Goal: Task Accomplishment & Management: Manage account settings

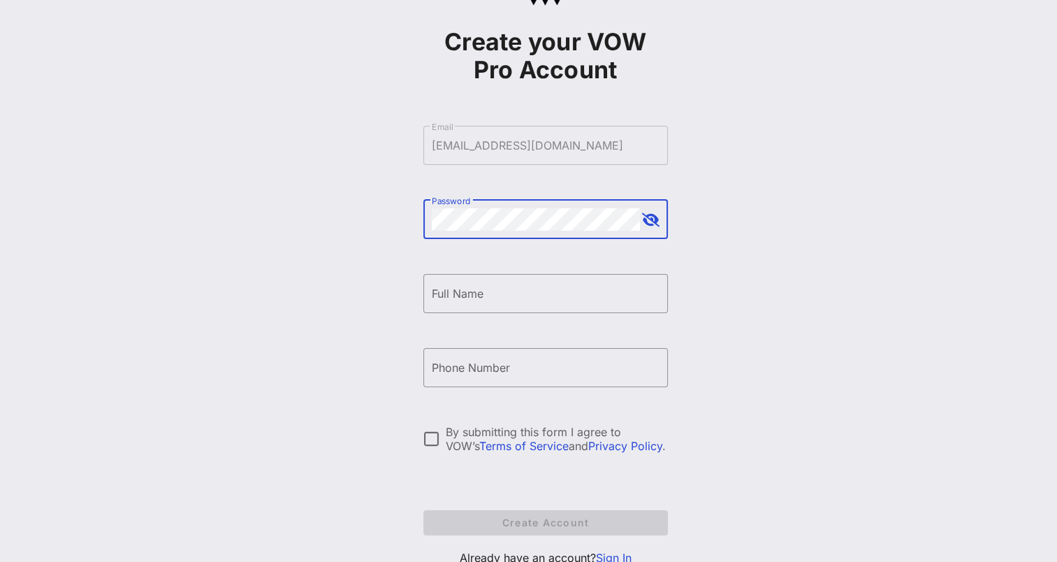
scroll to position [115, 0]
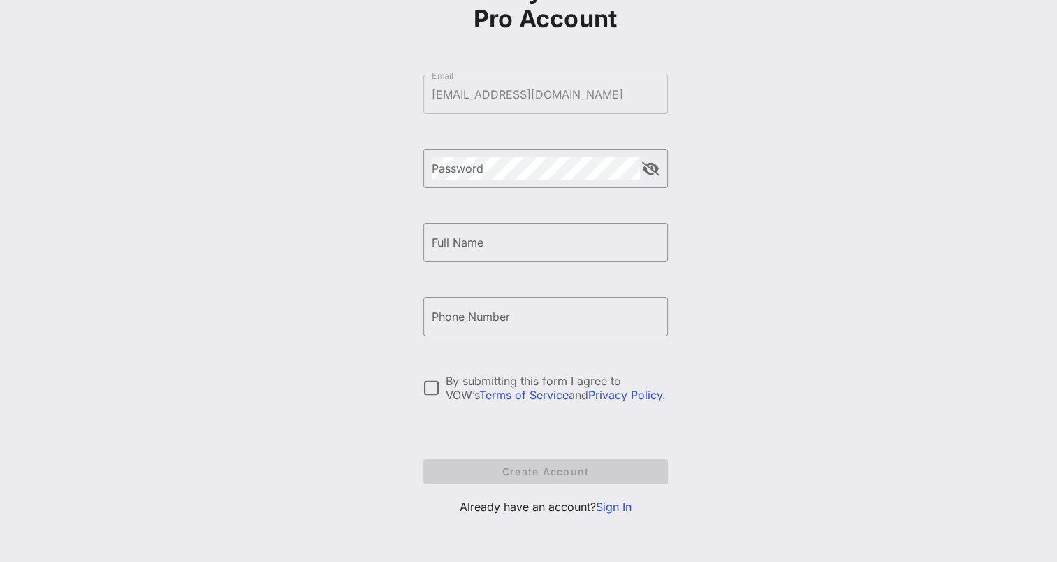
click at [618, 333] on link "Sign In" at bounding box center [614, 507] width 36 height 14
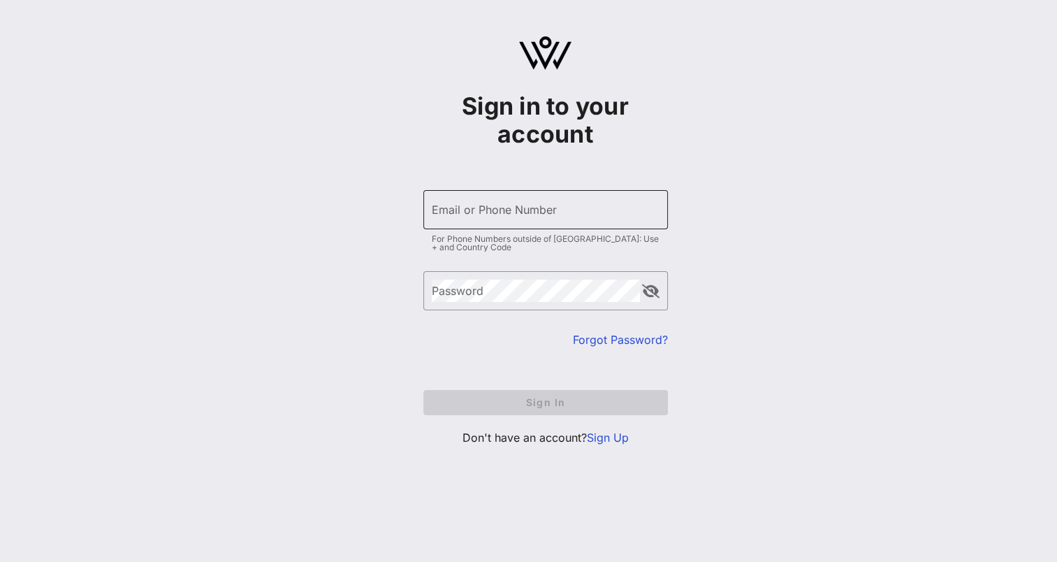
click at [503, 196] on div "Email or Phone Number" at bounding box center [546, 209] width 228 height 39
type input "[EMAIL_ADDRESS][DOMAIN_NAME]"
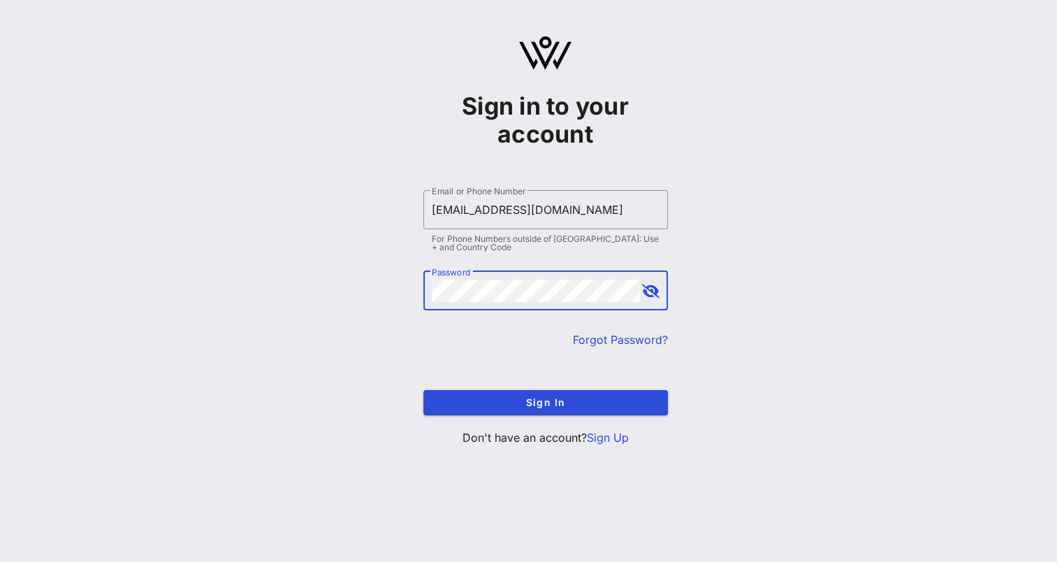
click at [423, 333] on button "Sign In" at bounding box center [545, 402] width 245 height 25
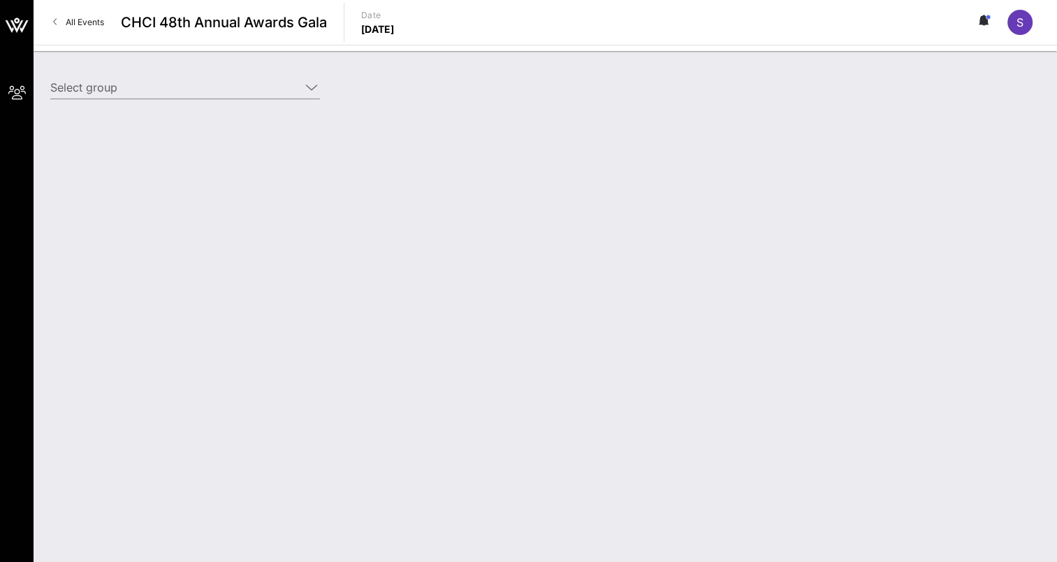
type input "[US_STATE][GEOGRAPHIC_DATA] ([US_STATE][GEOGRAPHIC_DATA]) [[PERSON_NAME], [EMAI…"
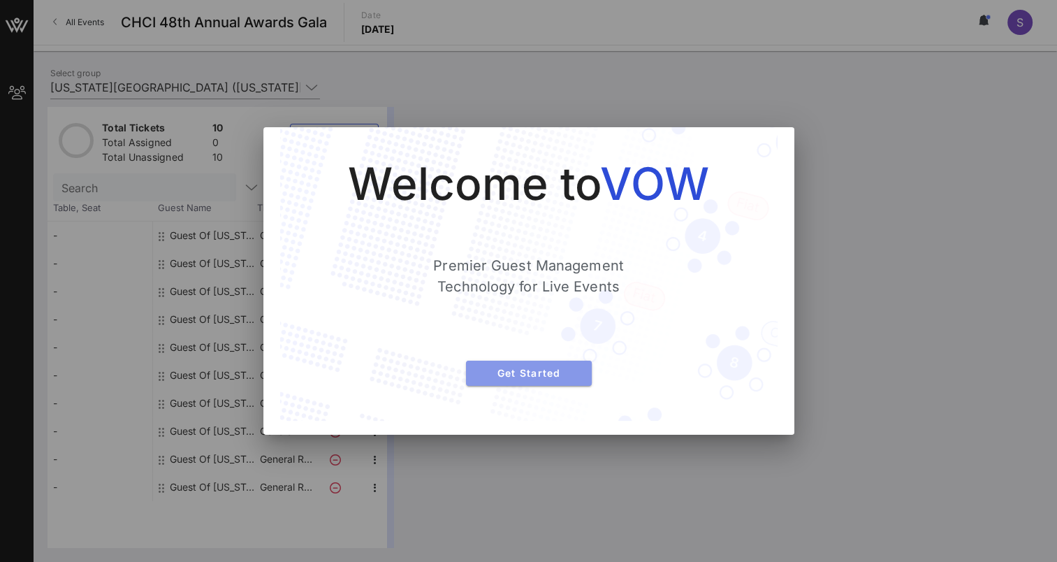
click at [544, 333] on span "Get Started" at bounding box center [528, 373] width 103 height 12
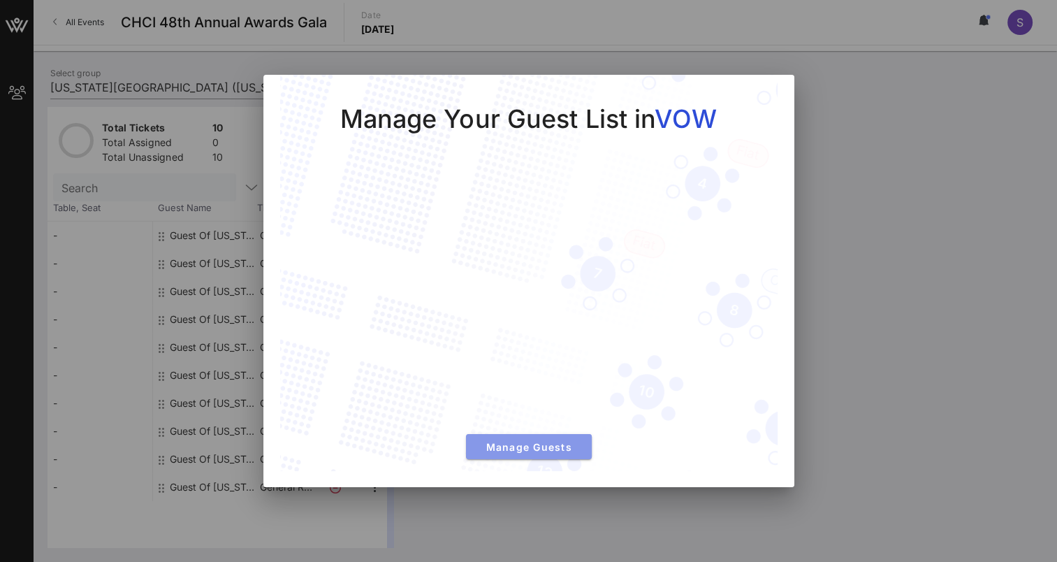
click at [536, 333] on span "Manage Guests" at bounding box center [528, 447] width 103 height 12
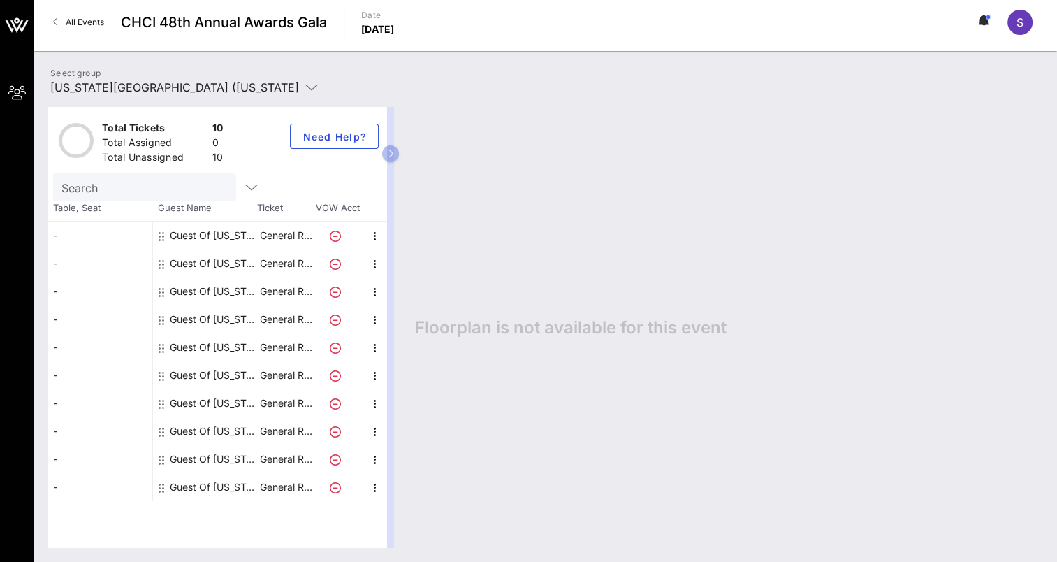
click at [193, 233] on div "Guest Of [US_STATE][GEOGRAPHIC_DATA]" at bounding box center [214, 235] width 88 height 28
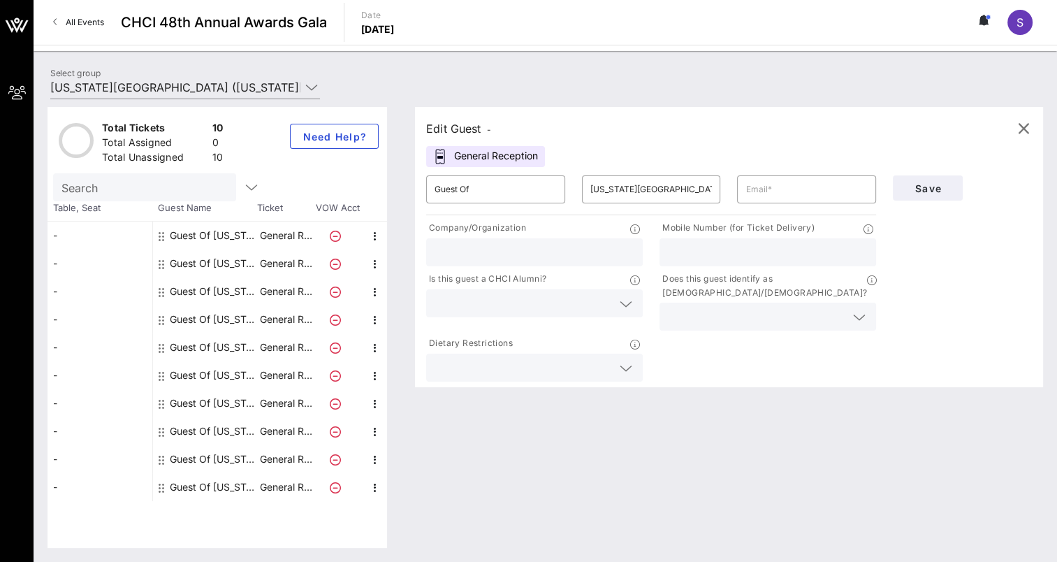
click at [701, 159] on div "Edit Guest - General Reception ​ Guest Of ​ [US_STATE] State University ​ Compa…" at bounding box center [729, 247] width 628 height 280
click at [701, 196] on input "text" at bounding box center [807, 189] width 122 height 22
click at [701, 145] on div "Edit Guest - General Reception ​ Guest Of ​ [US_STATE] State University ​ Compa…" at bounding box center [729, 247] width 628 height 280
